Goal: Transaction & Acquisition: Purchase product/service

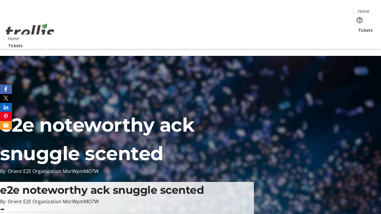
click at [359, 27] on span "Tickets" at bounding box center [366, 30] width 14 height 6
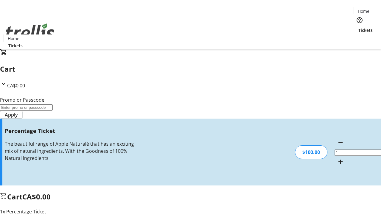
type input "FOO"
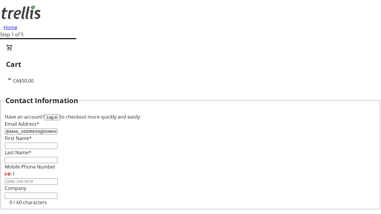
type input "[EMAIL_ADDRESS][DOMAIN_NAME]"
type input "Milford"
type input "[PERSON_NAME]"
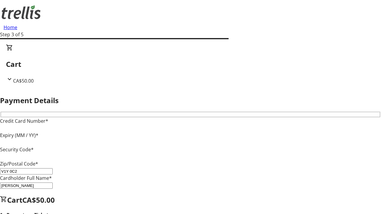
type input "V1Y 0C2"
